Goal: Transaction & Acquisition: Book appointment/travel/reservation

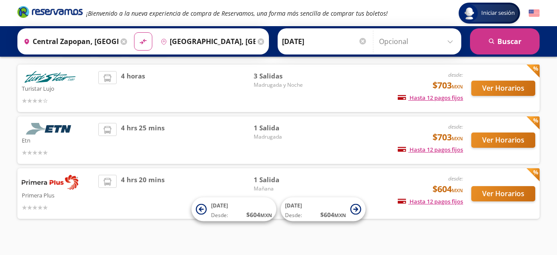
scroll to position [66, 0]
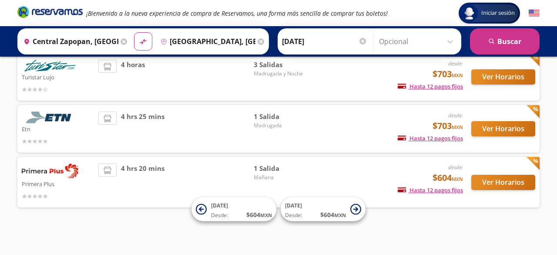
click at [312, 174] on span "Mañana" at bounding box center [284, 177] width 61 height 8
click at [505, 185] on button "Ver Horarios" at bounding box center [504, 182] width 64 height 15
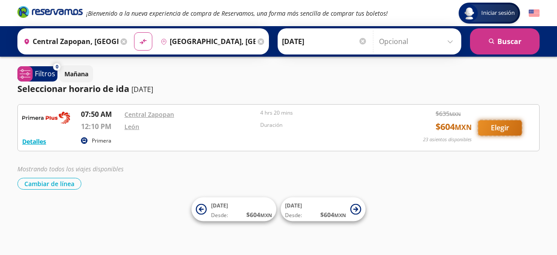
click at [504, 131] on button "Elegir" at bounding box center [501, 127] width 44 height 15
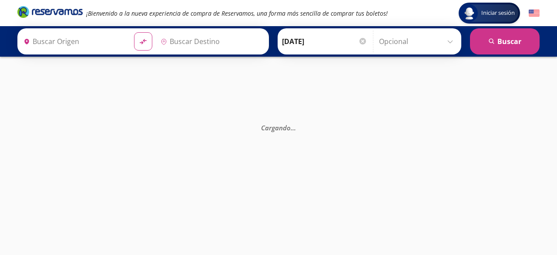
type input "[GEOGRAPHIC_DATA], [GEOGRAPHIC_DATA]"
type input "Central Zapopan, [GEOGRAPHIC_DATA]"
